Goal: Navigation & Orientation: Find specific page/section

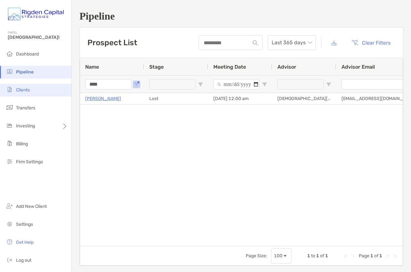
click at [25, 92] on span "Clients" at bounding box center [23, 89] width 14 height 5
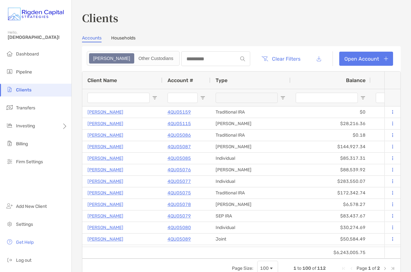
type input "******"
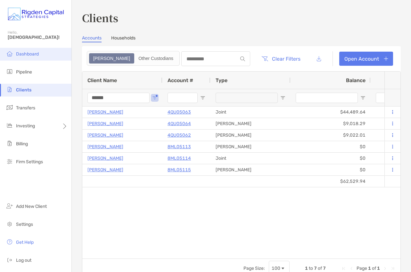
click at [31, 54] on span "Dashboard" at bounding box center [27, 53] width 23 height 5
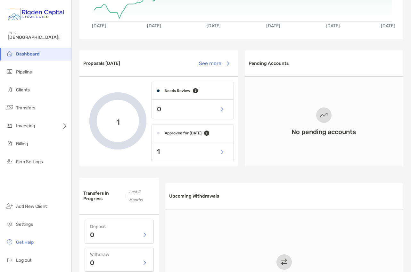
scroll to position [122, 0]
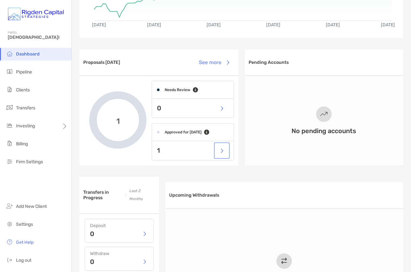
click at [224, 153] on button "button" at bounding box center [221, 151] width 13 height 14
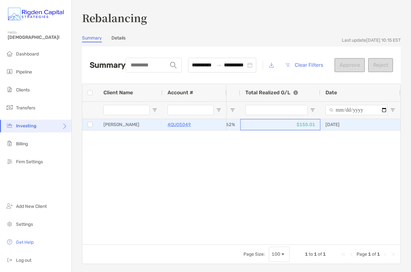
click at [277, 126] on div "$155.01" at bounding box center [280, 124] width 80 height 11
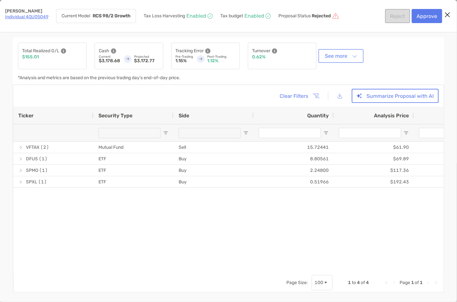
click at [348, 56] on button "See more" at bounding box center [340, 55] width 43 height 11
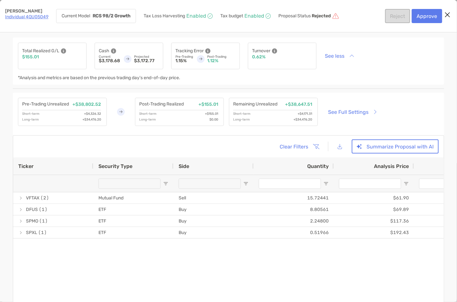
click at [411, 14] on icon "Close modal" at bounding box center [447, 15] width 6 height 8
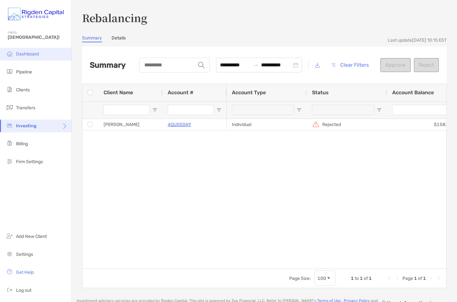
click at [29, 54] on span "Dashboard" at bounding box center [27, 53] width 23 height 5
